Goal: Task Accomplishment & Management: Manage account settings

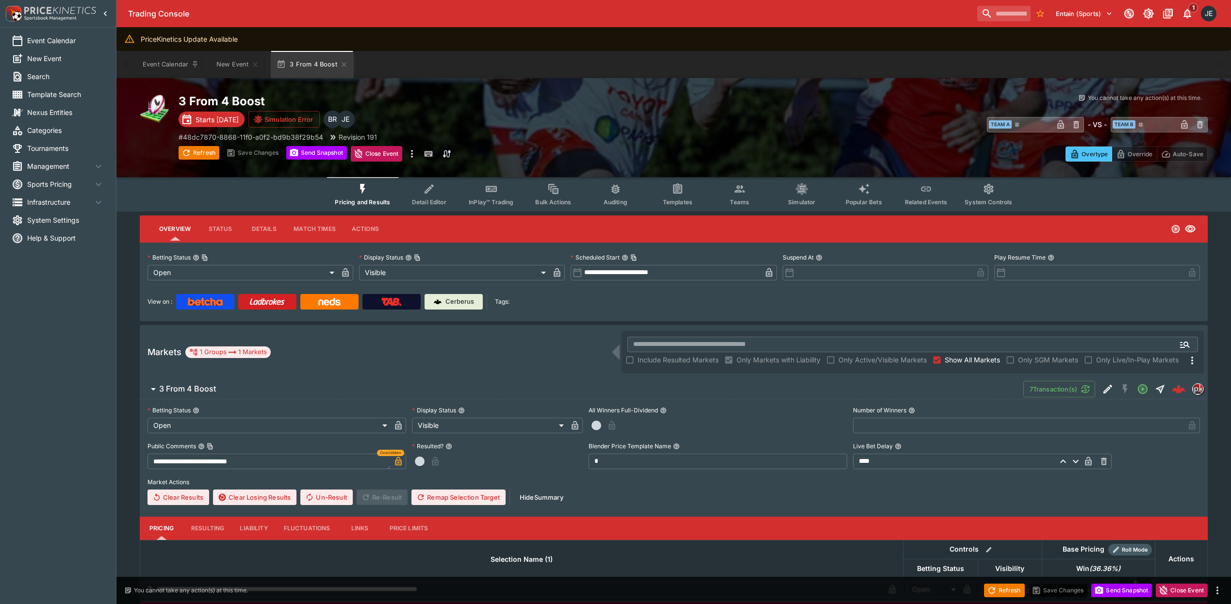
scroll to position [32, 0]
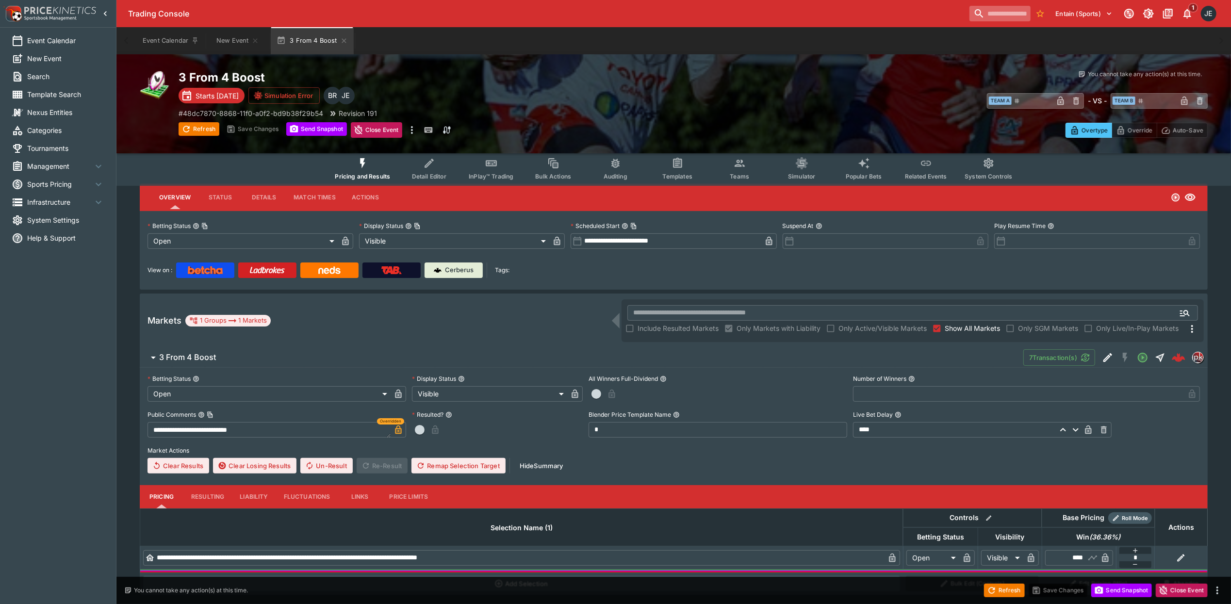
click at [1001, 16] on input "search" at bounding box center [1000, 14] width 61 height 16
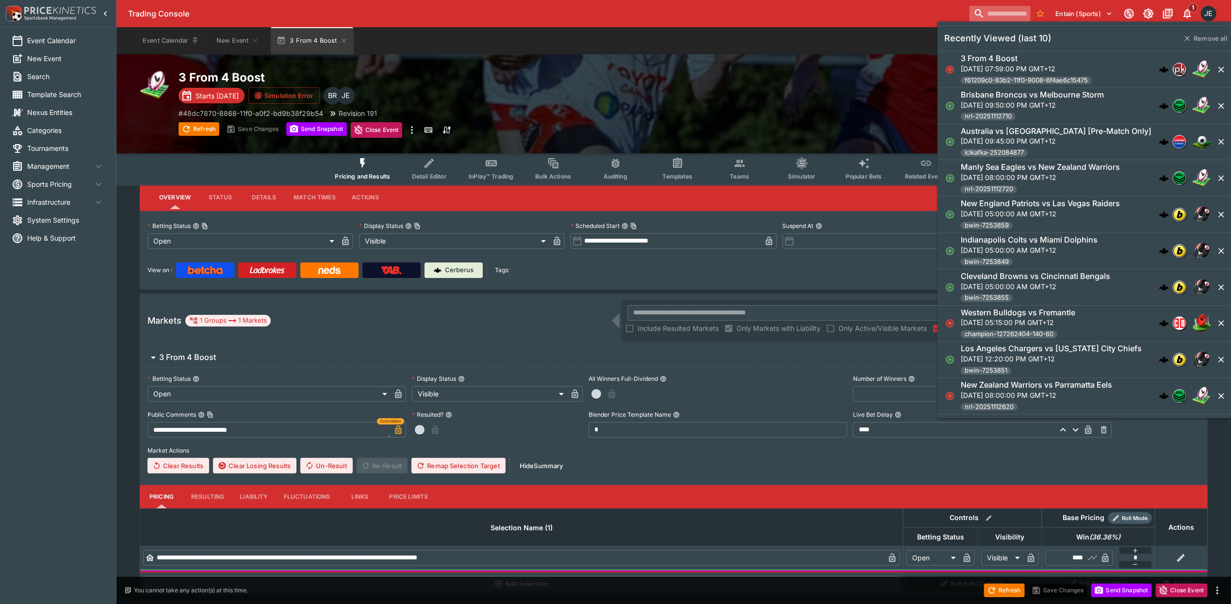
paste input "**********"
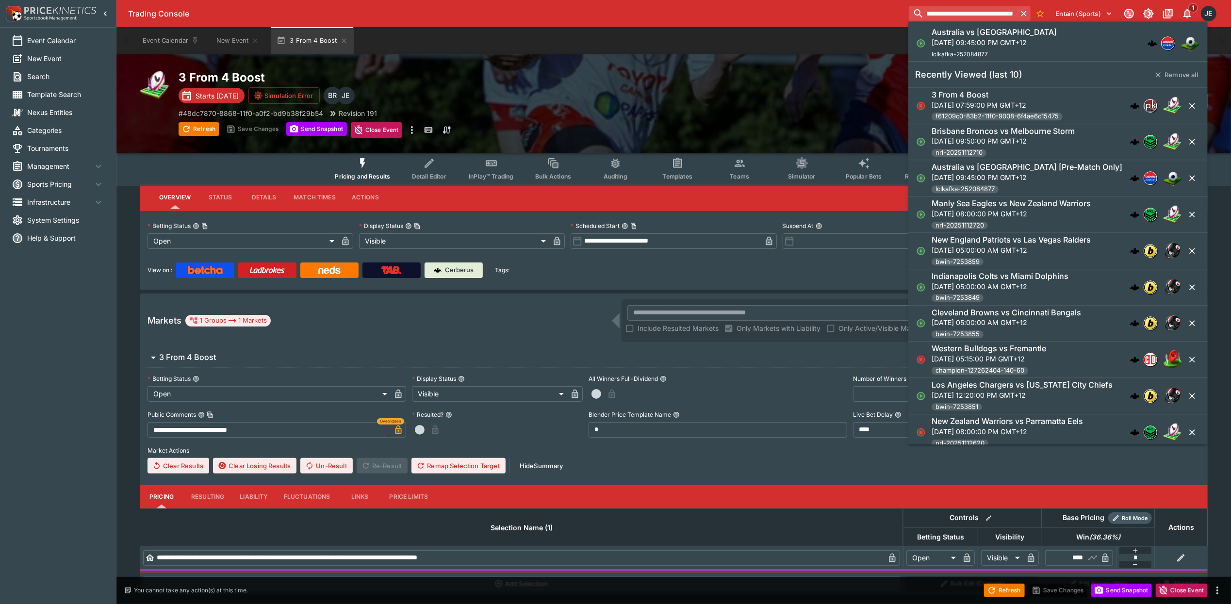
type input "**********"
click at [981, 43] on p "Fri, Sep 5, 2025, 09:45:00 PM GMT+12" at bounding box center [994, 42] width 125 height 10
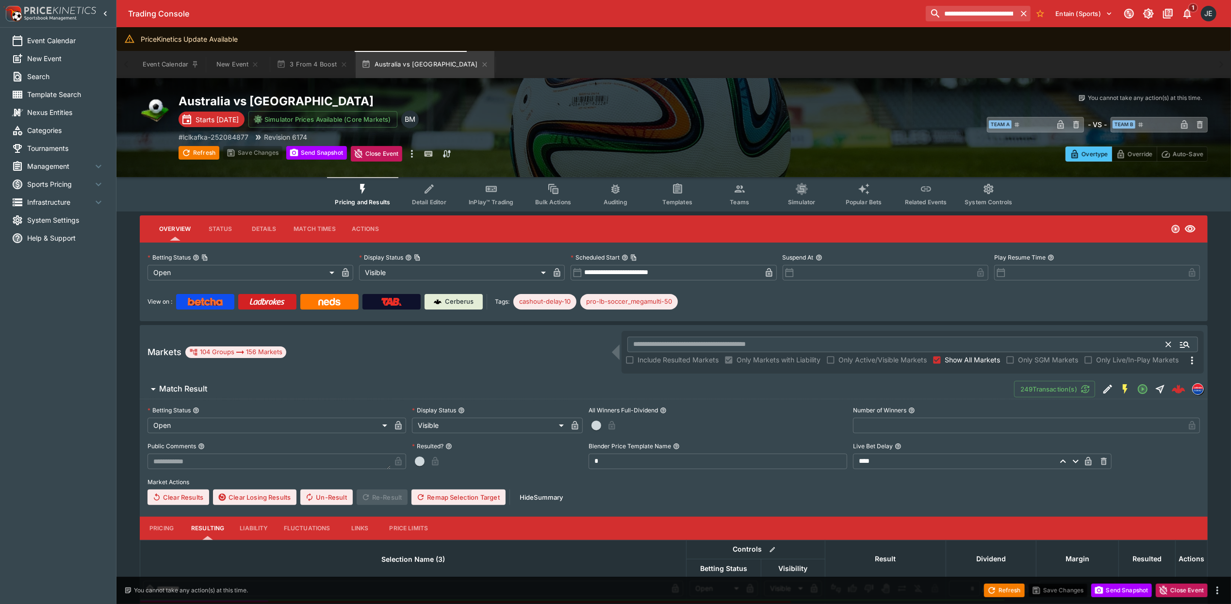
click at [649, 345] on input "text" at bounding box center [896, 345] width 539 height 16
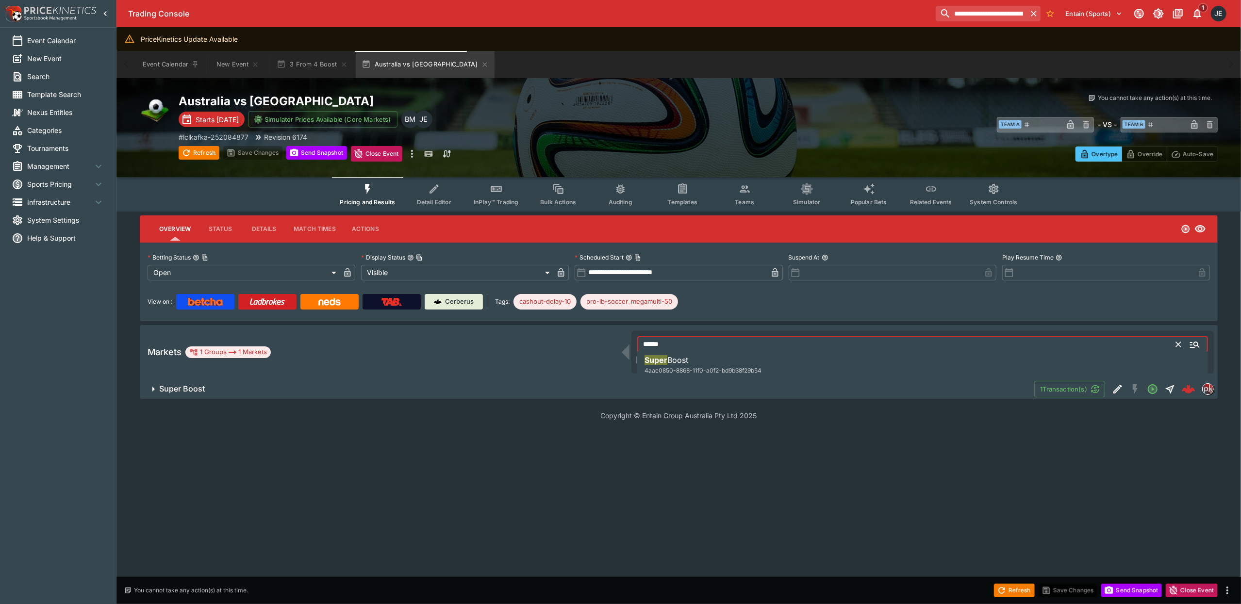
type input "*****"
click at [191, 384] on h6 "Super Boost" at bounding box center [182, 389] width 46 height 10
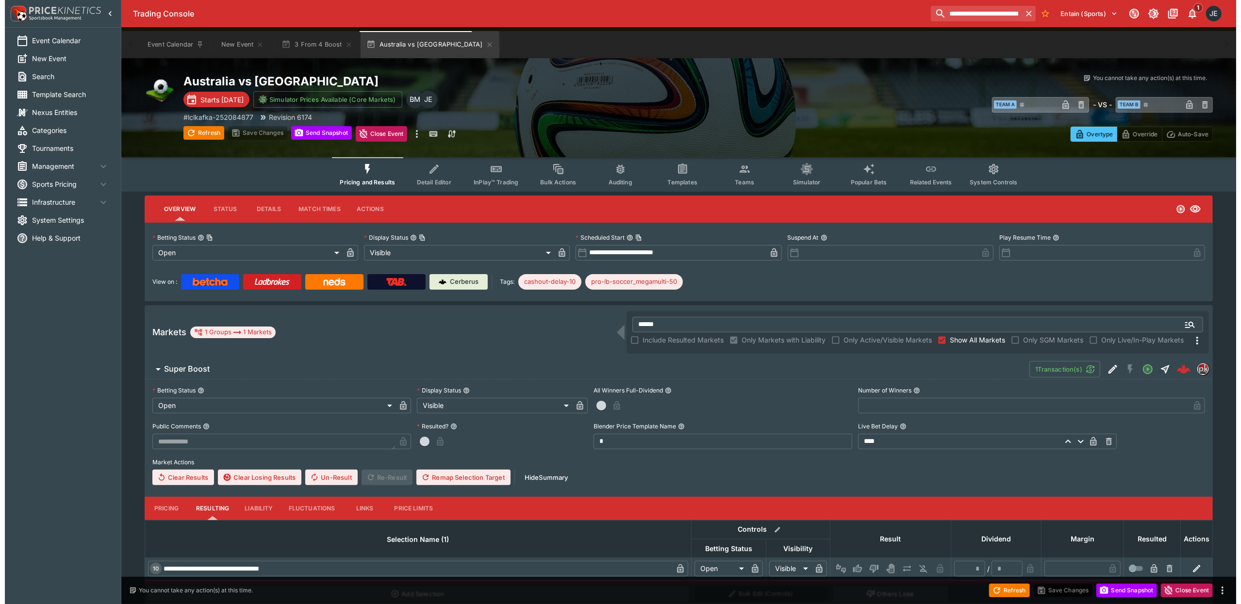
scroll to position [54, 0]
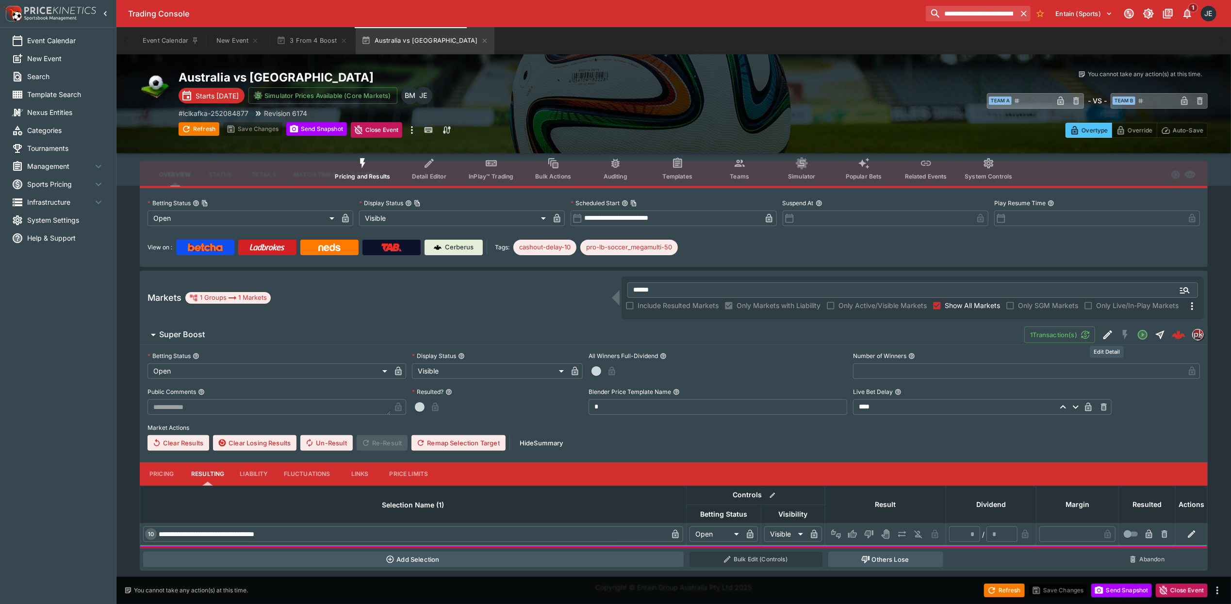
click at [1104, 331] on icon "Edit Detail" at bounding box center [1108, 335] width 12 height 12
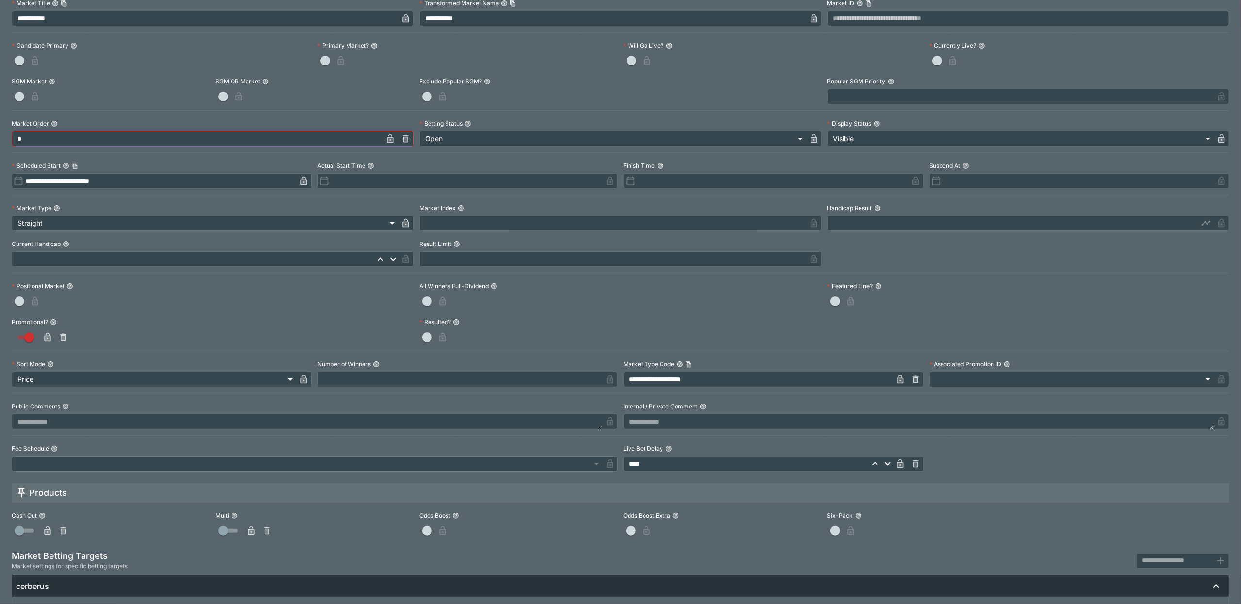
scroll to position [214, 0]
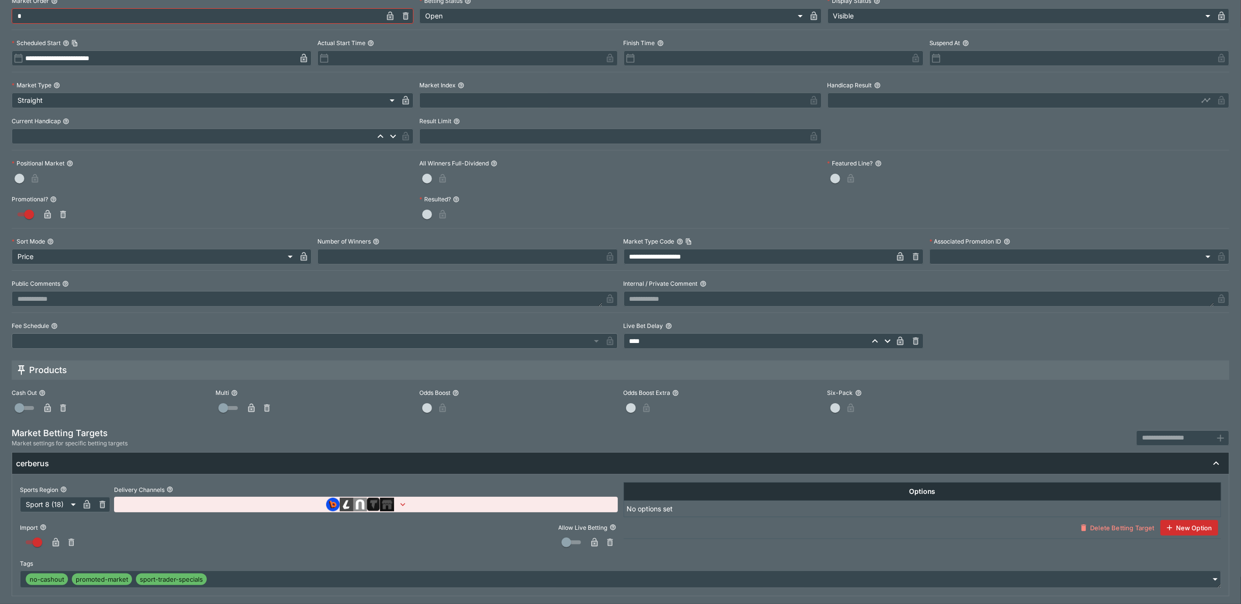
click at [85, 503] on icon "button" at bounding box center [87, 505] width 10 height 10
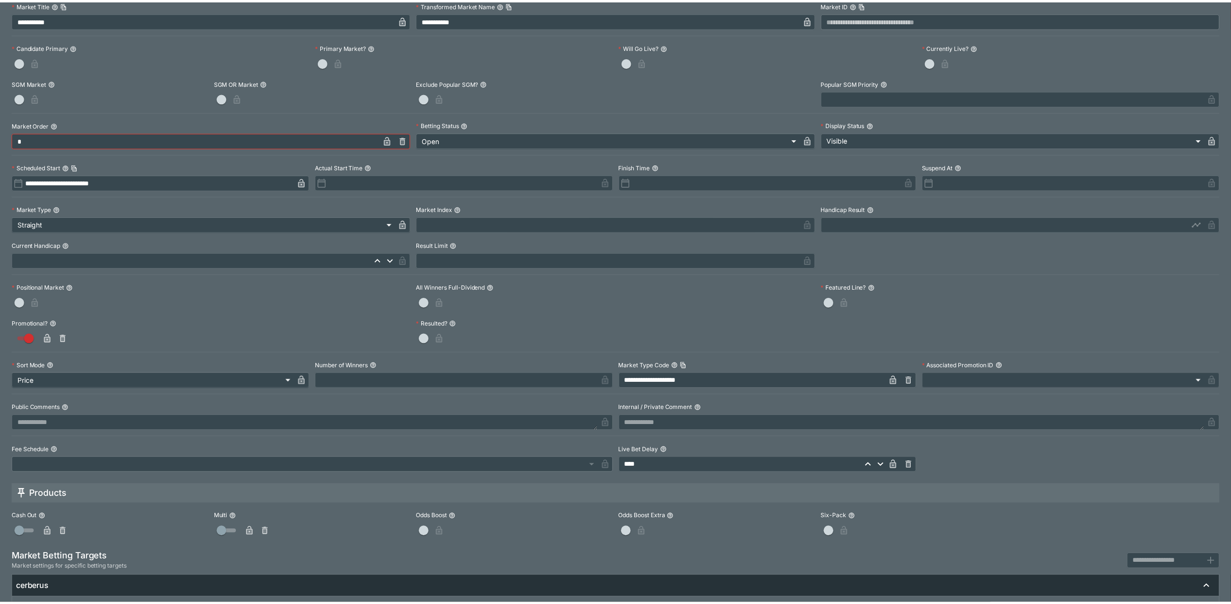
scroll to position [0, 0]
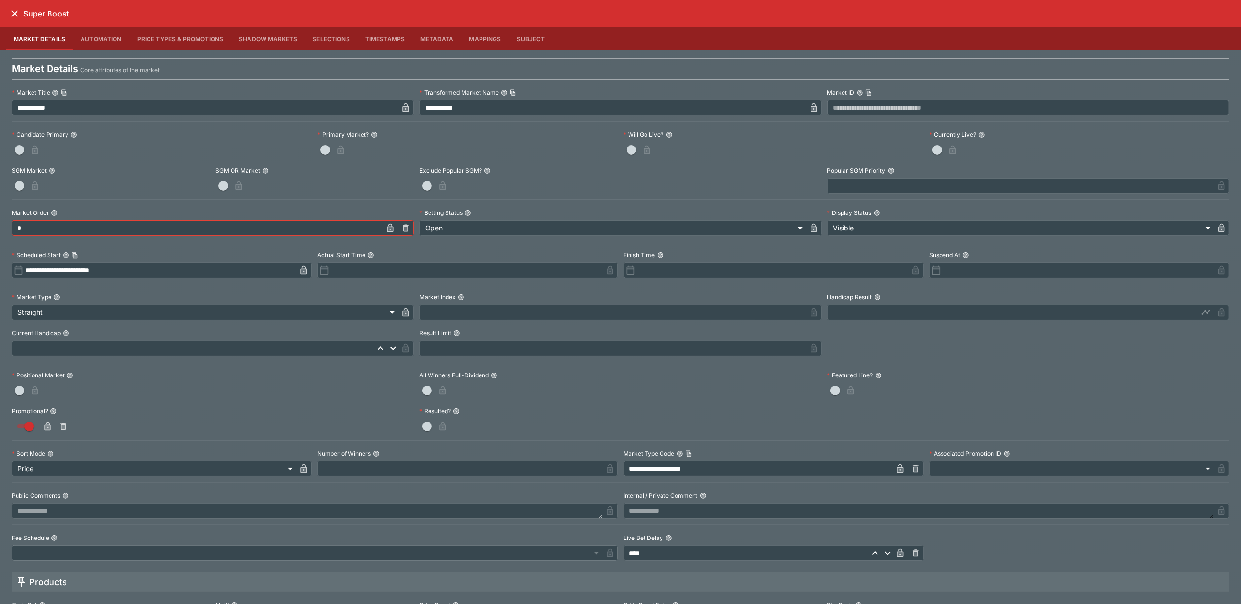
click at [15, 17] on icon "close" at bounding box center [15, 14] width 12 height 12
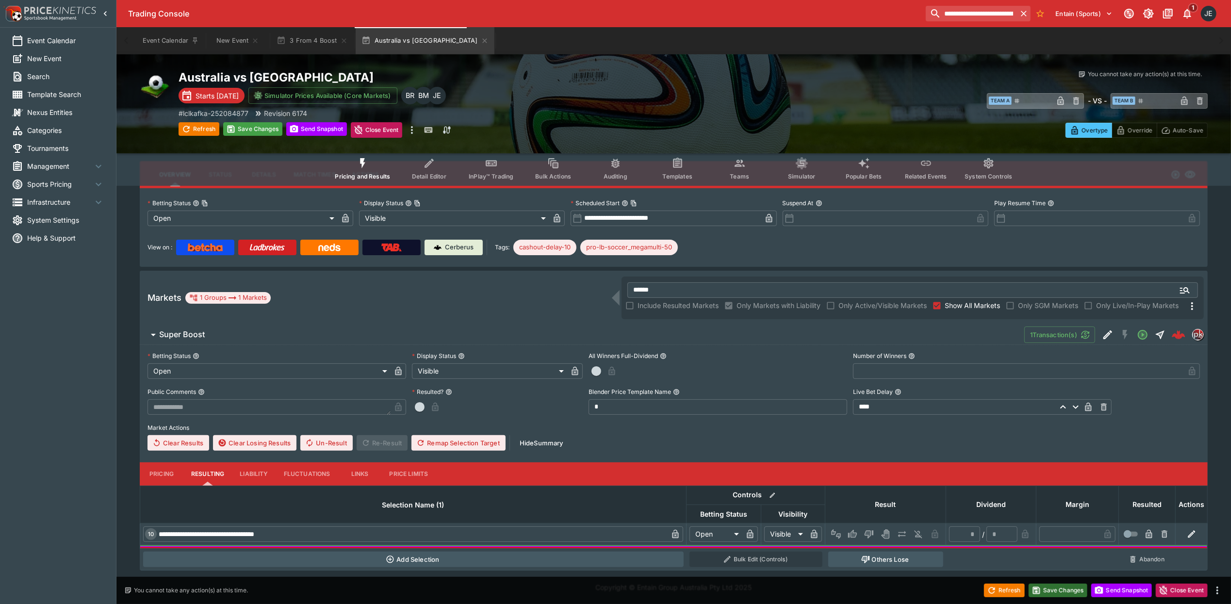
click at [1056, 593] on button "Save Changes" at bounding box center [1058, 591] width 59 height 14
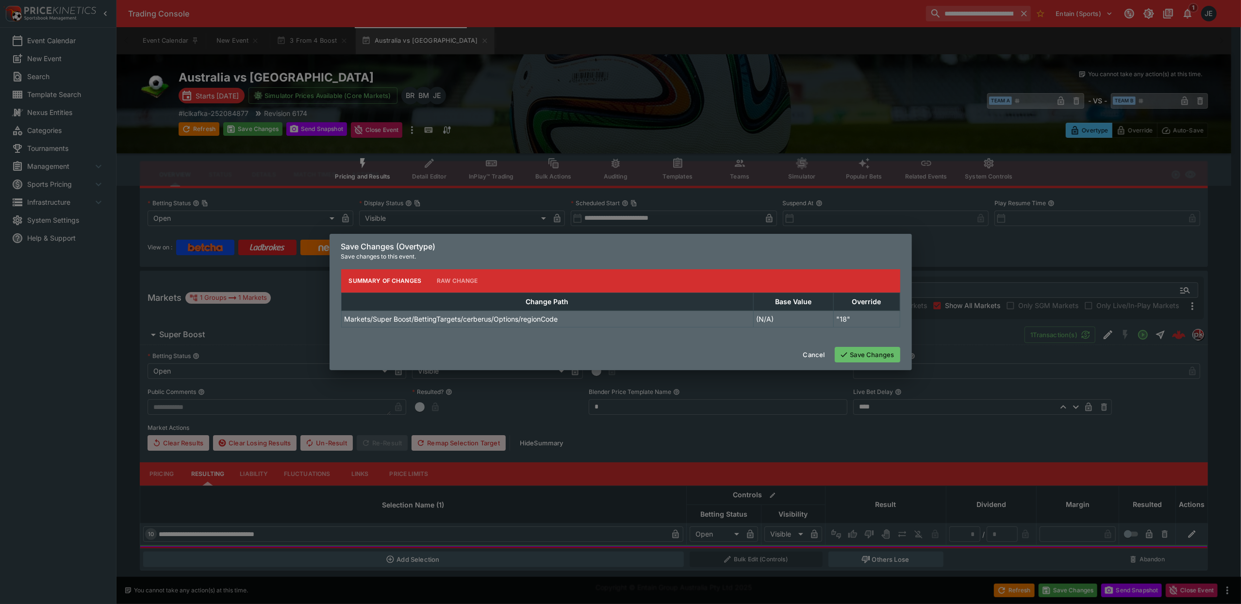
click at [874, 356] on button "Save Changes" at bounding box center [868, 355] width 66 height 16
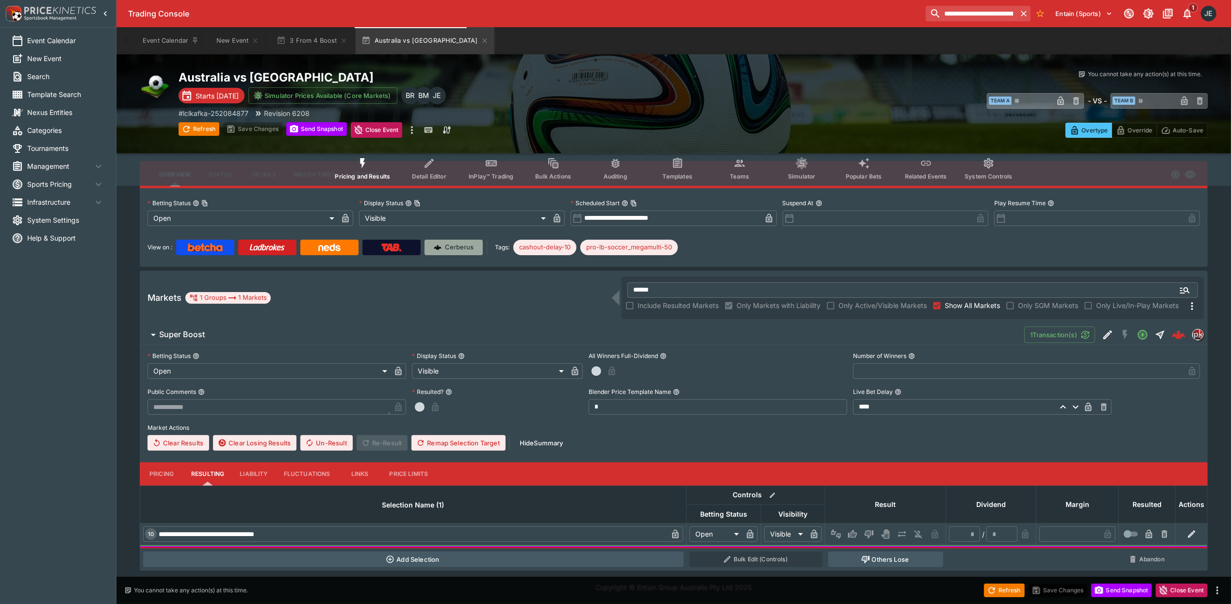
click at [461, 246] on p "Cerberus" at bounding box center [459, 248] width 29 height 10
